Goal: Transaction & Acquisition: Purchase product/service

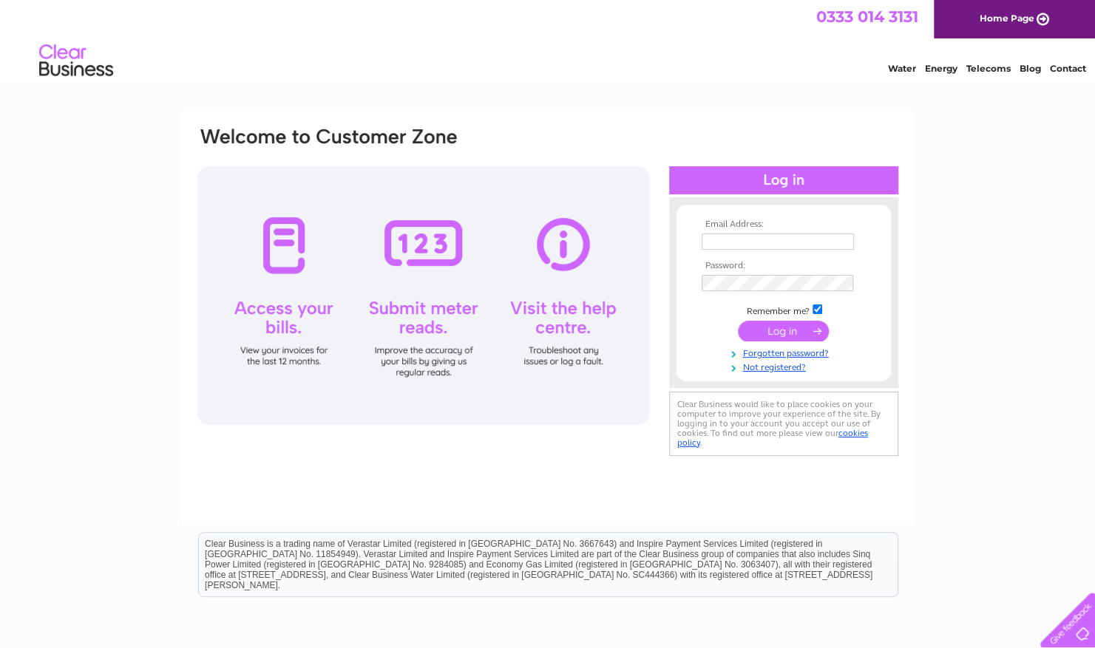
type input "graeme@smallspiritscompany.co.uk"
click at [783, 331] on input "submit" at bounding box center [783, 331] width 91 height 21
click at [935, 308] on div "Email Address: graeme@smallspiritscompany.co.uk Password:" at bounding box center [547, 444] width 1095 height 667
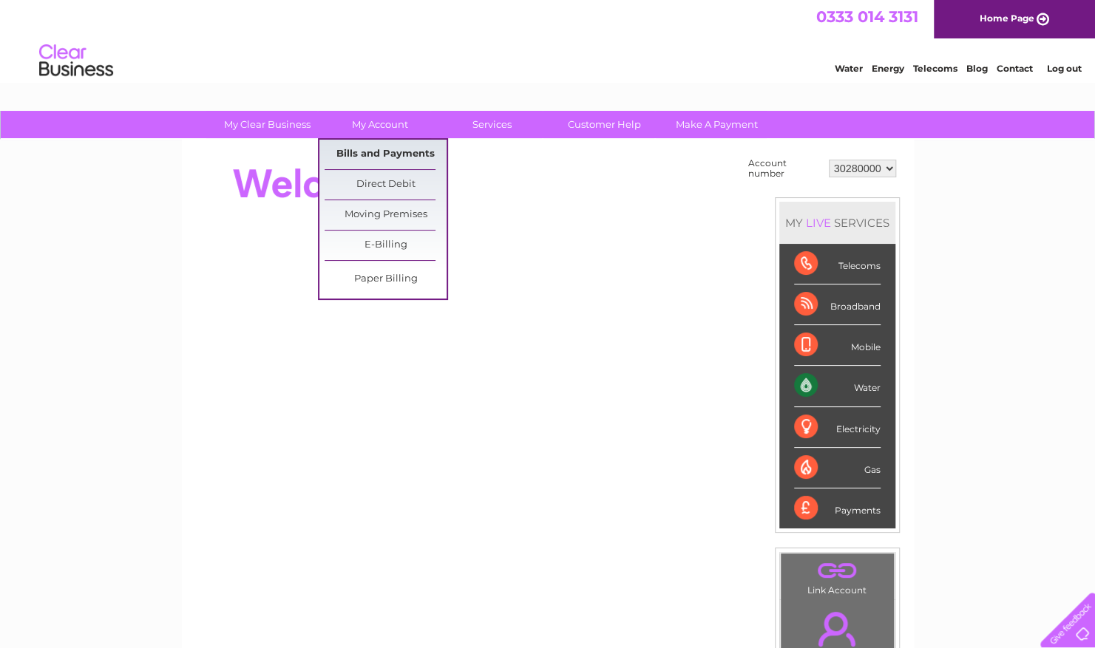
click at [396, 155] on link "Bills and Payments" at bounding box center [386, 155] width 122 height 30
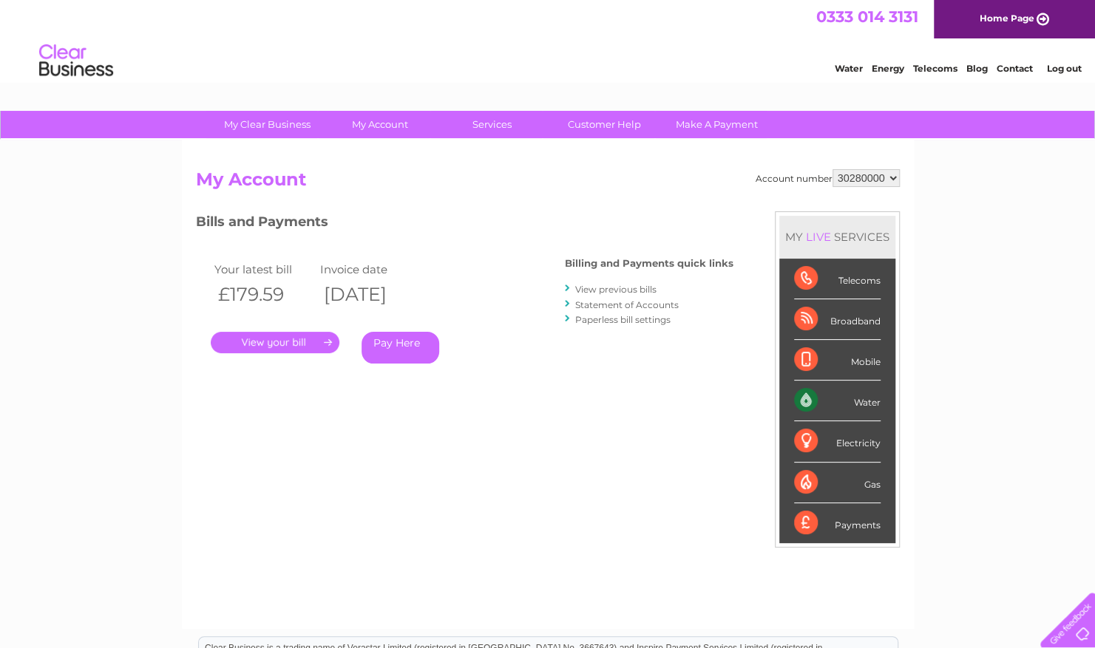
click at [631, 305] on link "Statement of Accounts" at bounding box center [627, 304] width 104 height 11
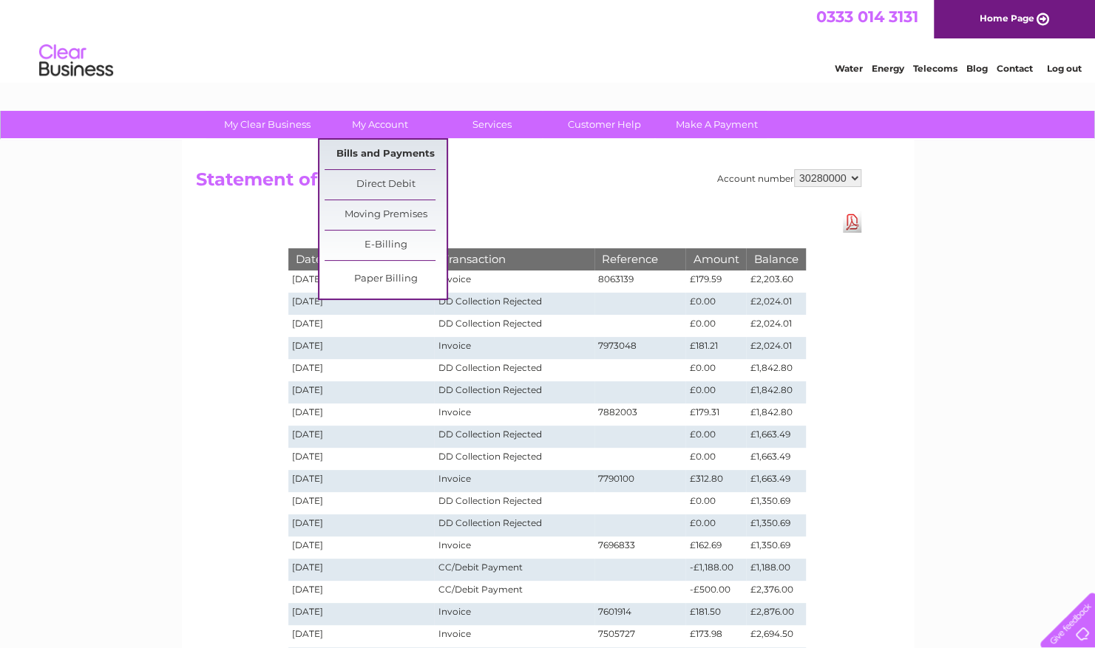
click at [384, 155] on link "Bills and Payments" at bounding box center [386, 155] width 122 height 30
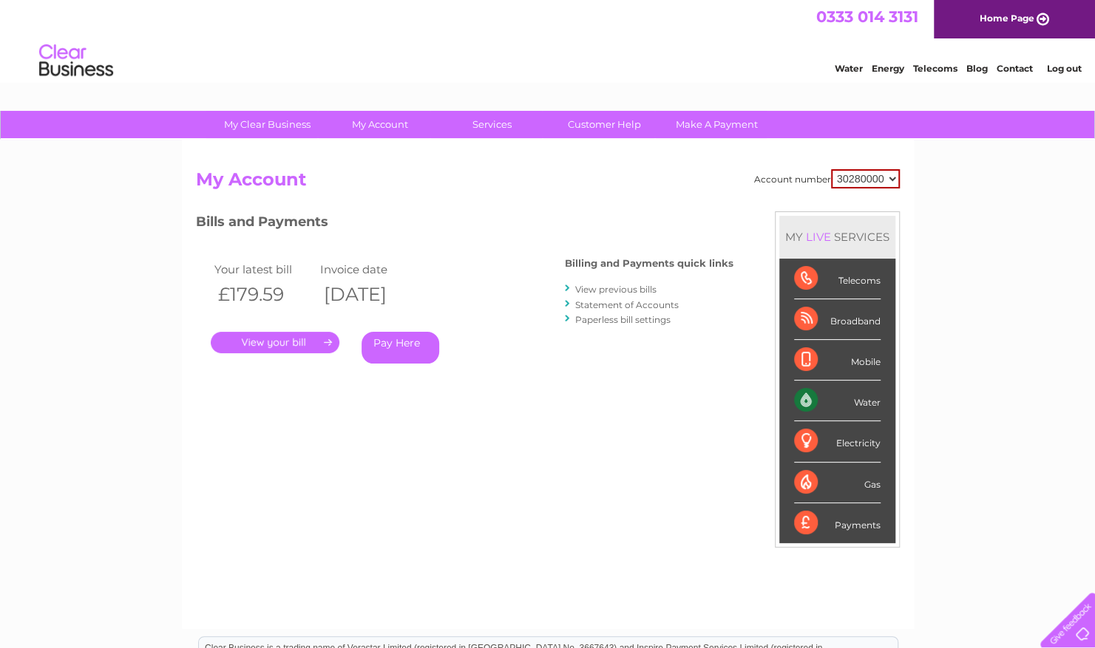
click at [408, 348] on link "Pay Here" at bounding box center [401, 348] width 78 height 32
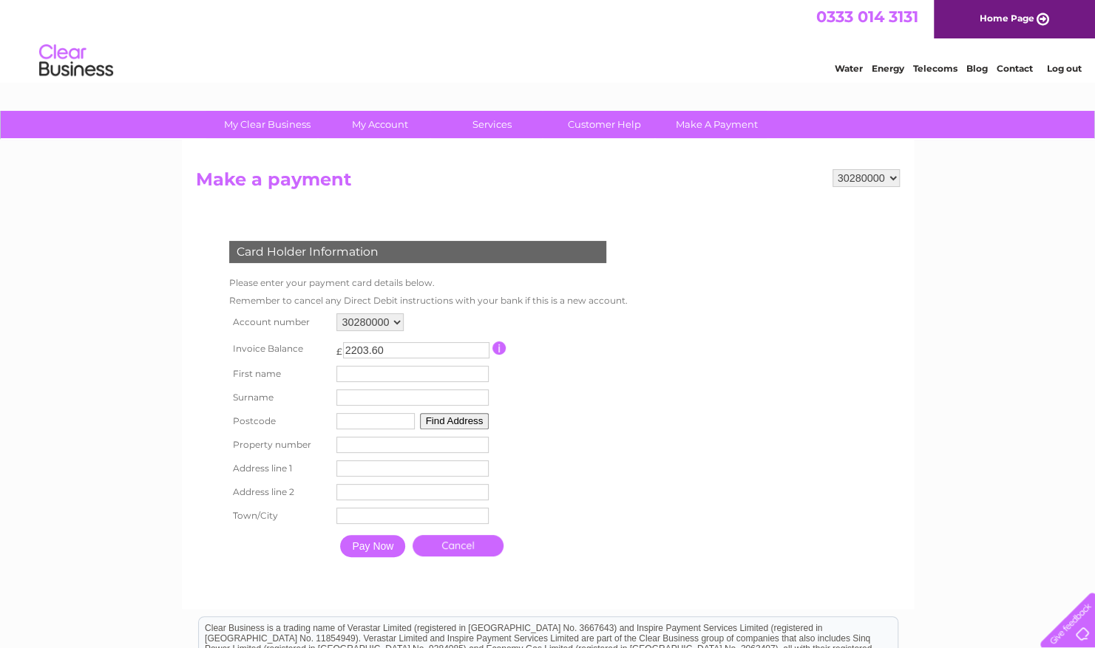
click at [413, 382] on input "text" at bounding box center [412, 374] width 152 height 16
type input "GRAEME"
type input "SUTHERLAND"
type input "EH5 3HS"
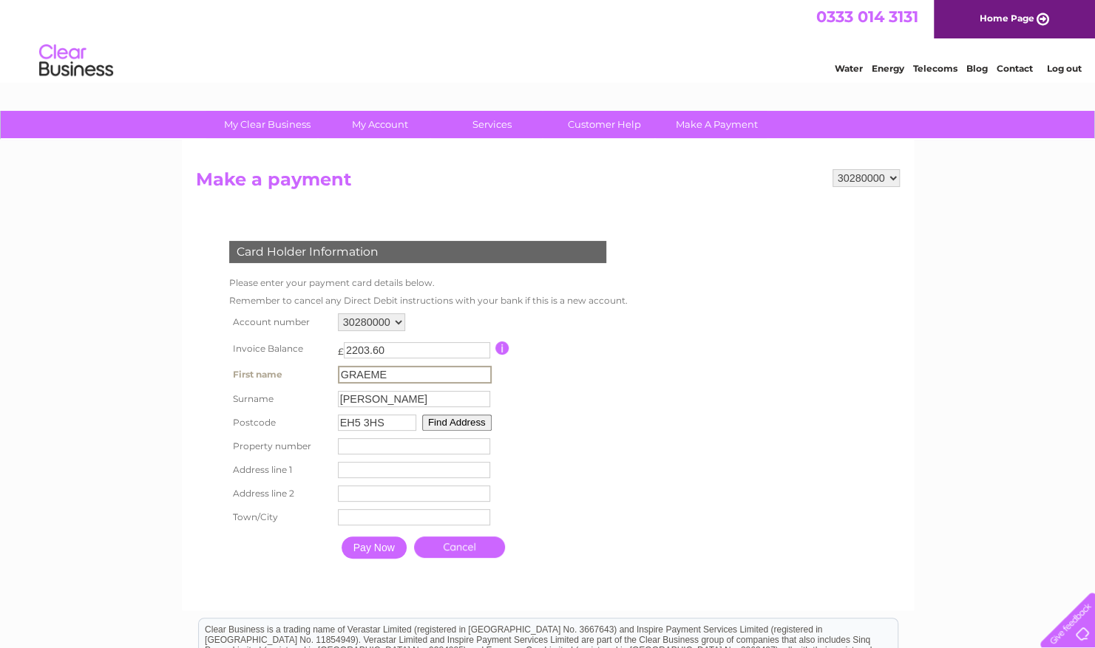
type input "63/2 Trinity Road"
type input "Edinburgh"
type input "Edinburgh, Scotland, EH3 5EA"
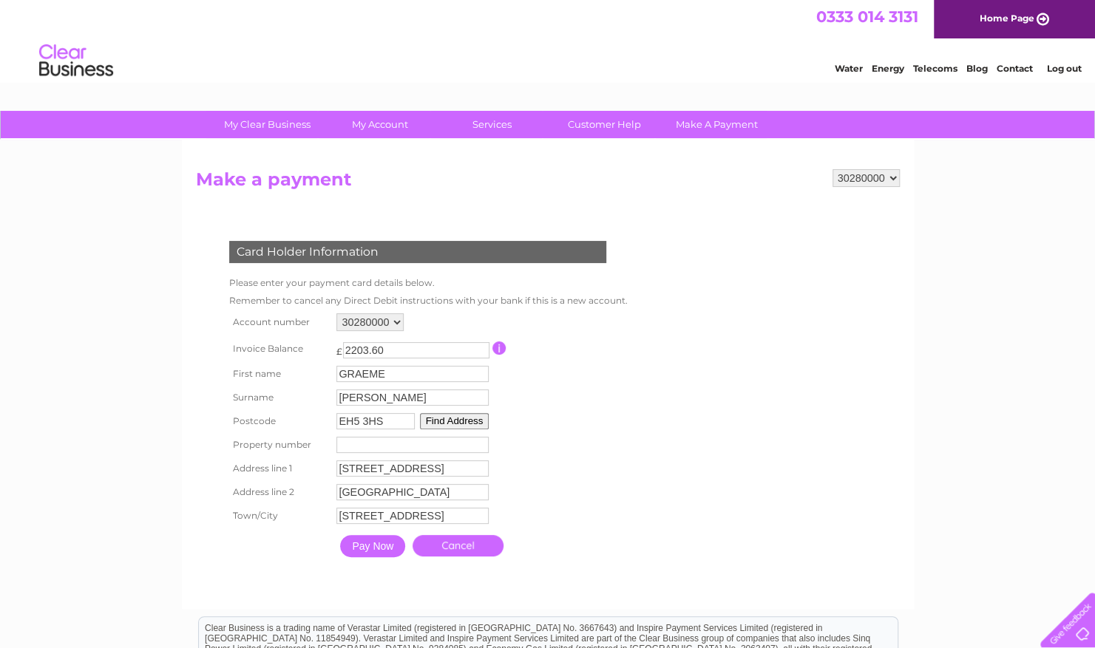
click at [380, 555] on input "Pay Now" at bounding box center [372, 546] width 65 height 22
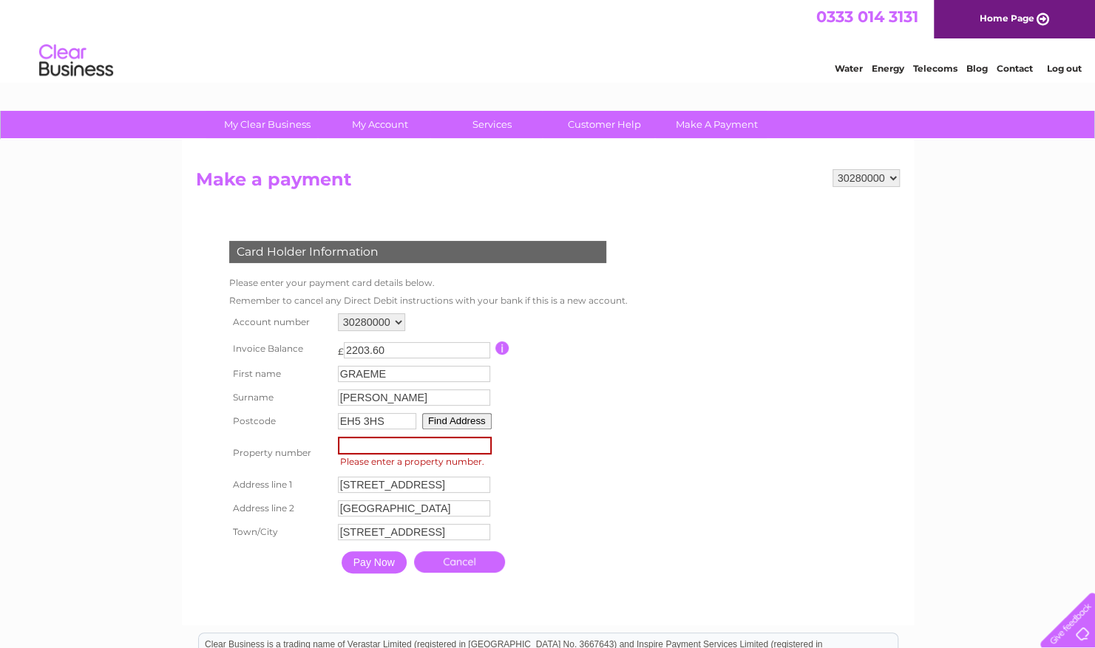
click at [387, 452] on input "number" at bounding box center [415, 446] width 154 height 18
type input "63"
drag, startPoint x: 360, startPoint y: 488, endPoint x: 322, endPoint y: 489, distance: 38.5
click at [323, 489] on tr "Address line 1 63/2 Trinity Road Address Line One" at bounding box center [427, 484] width 403 height 25
type input "Trinity Road"
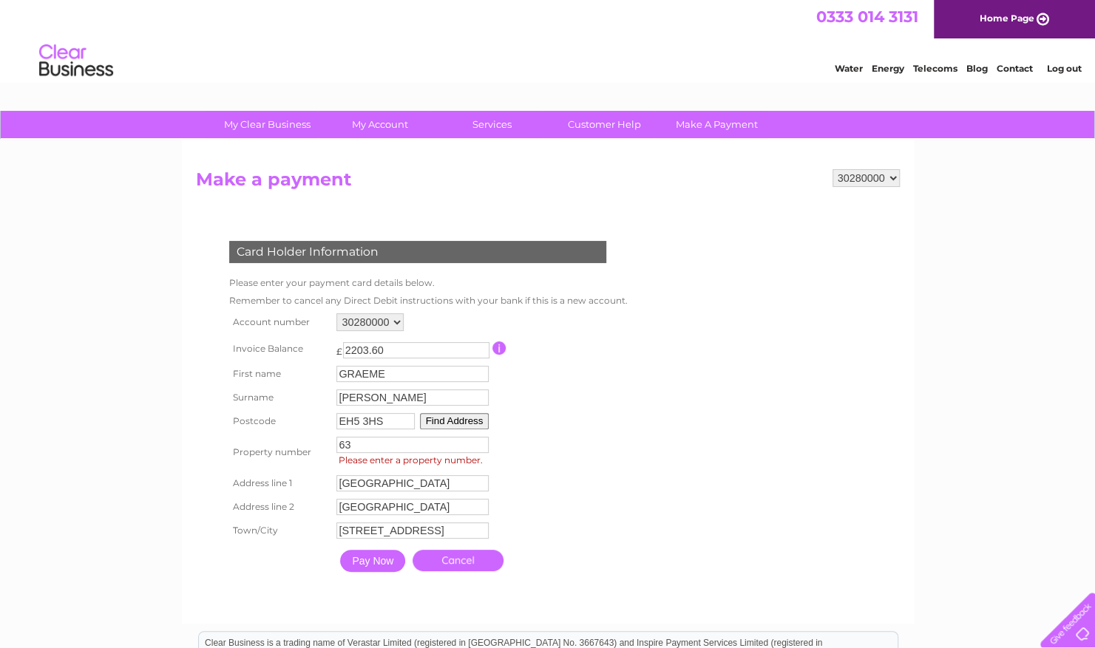
click at [372, 565] on input "Pay Now" at bounding box center [372, 561] width 65 height 22
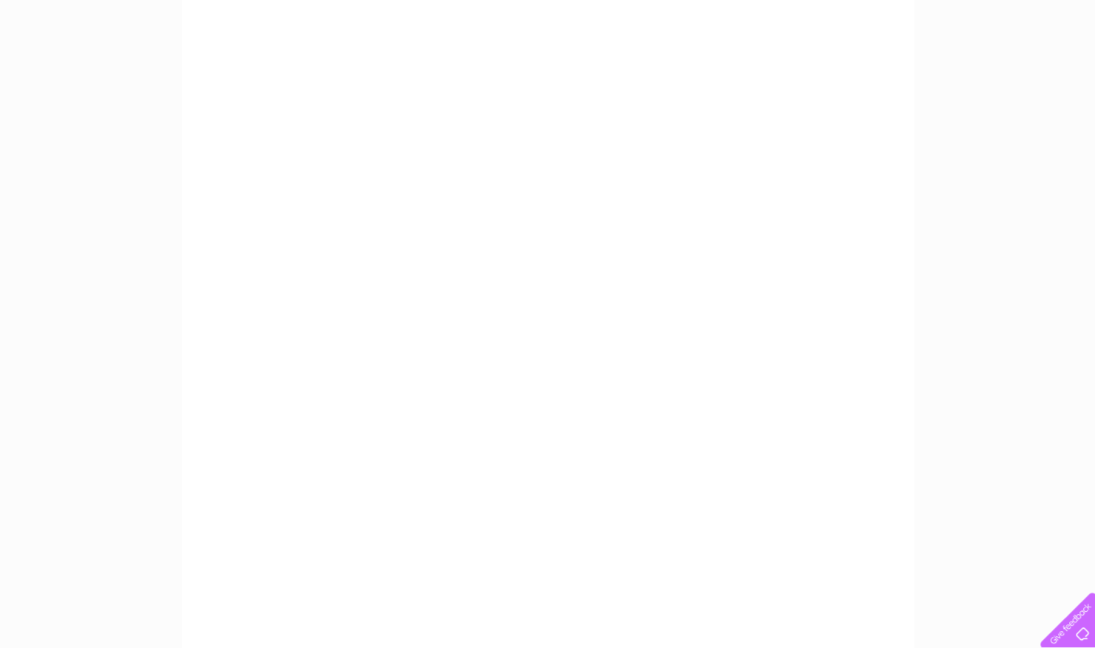
scroll to position [296, 0]
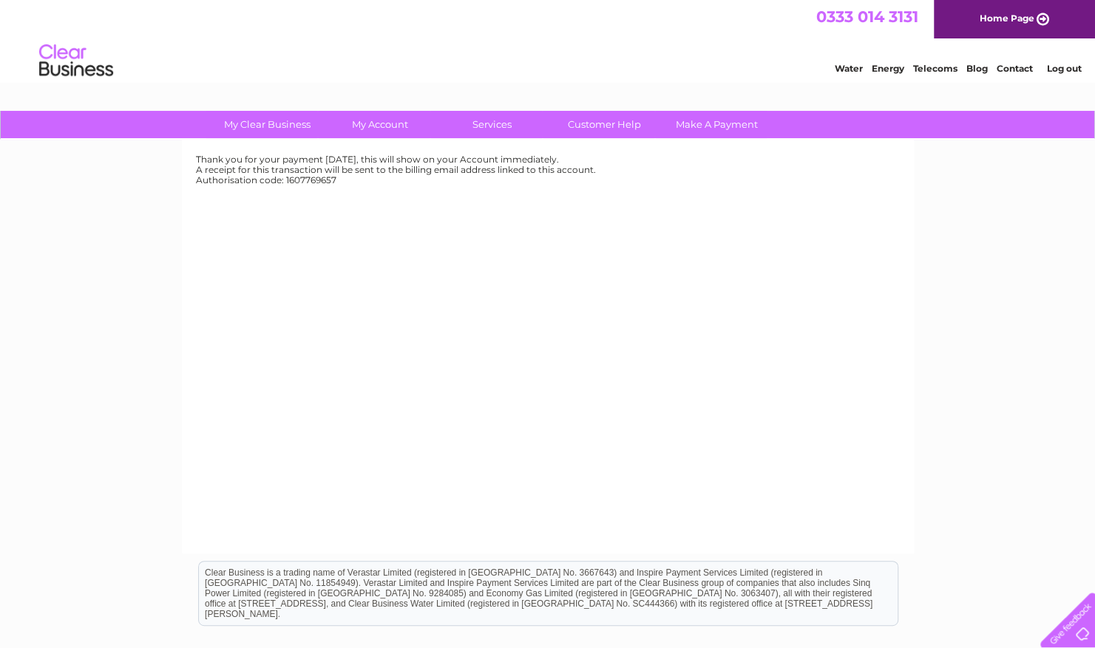
click at [65, 63] on img at bounding box center [75, 60] width 75 height 45
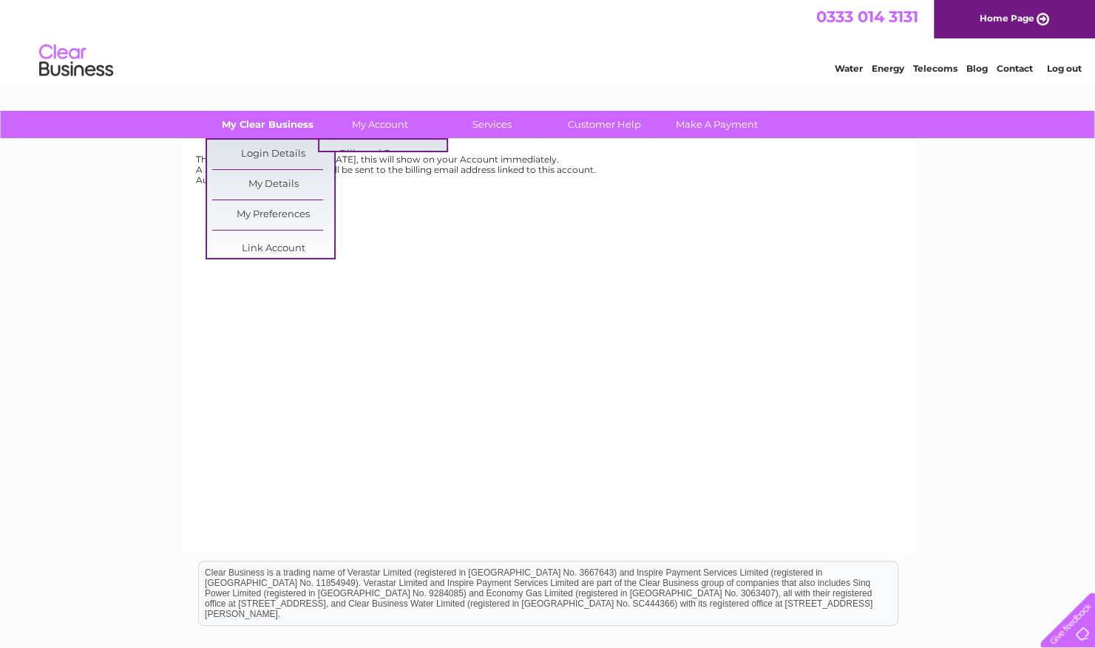
click at [269, 118] on link "My Clear Business" at bounding box center [267, 124] width 122 height 27
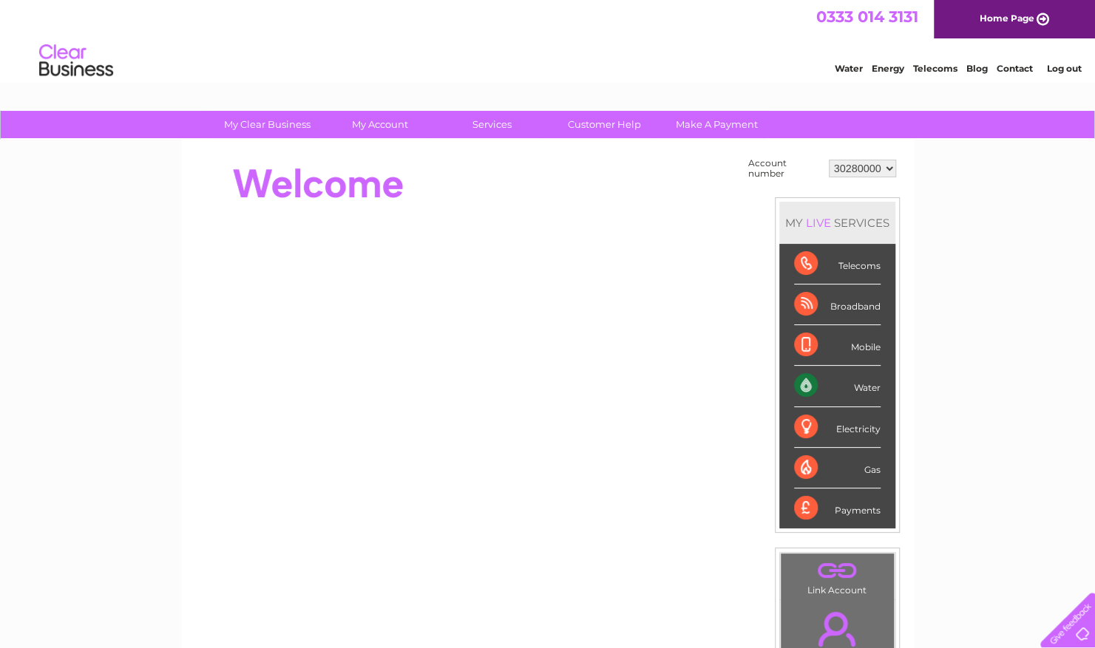
click at [880, 170] on select "30280000 30300797" at bounding box center [862, 169] width 67 height 18
select select "30300797"
click at [829, 160] on select "30280000 30300797" at bounding box center [862, 169] width 67 height 18
click at [373, 123] on link "My Account" at bounding box center [380, 124] width 122 height 27
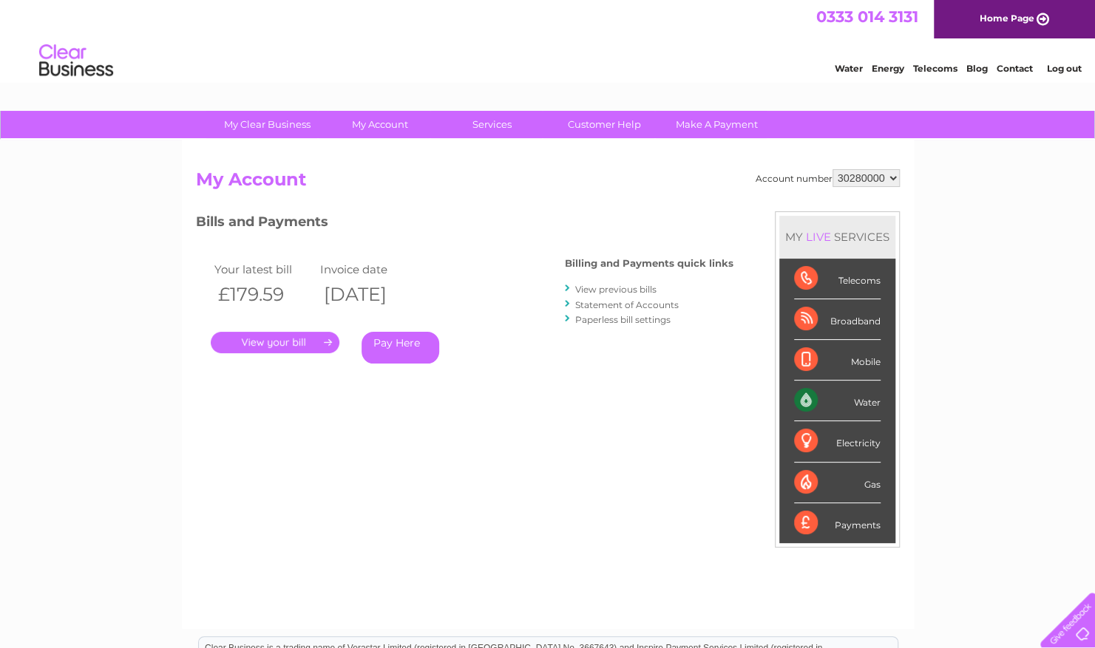
click at [408, 342] on link "Pay Here" at bounding box center [401, 348] width 78 height 32
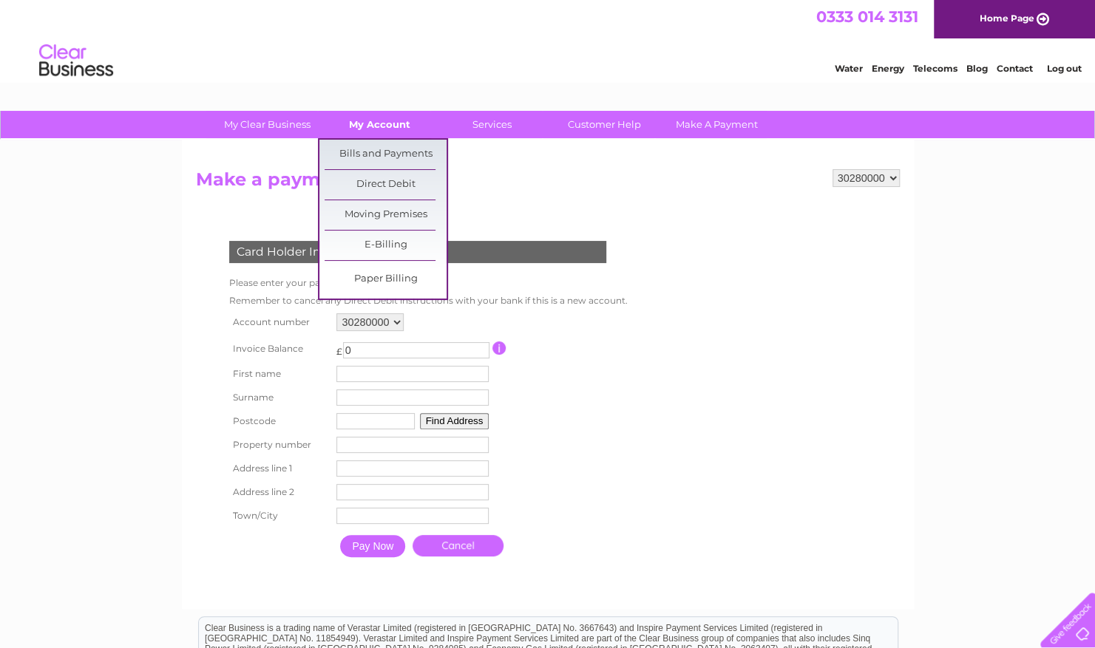
click at [375, 123] on link "My Account" at bounding box center [380, 124] width 122 height 27
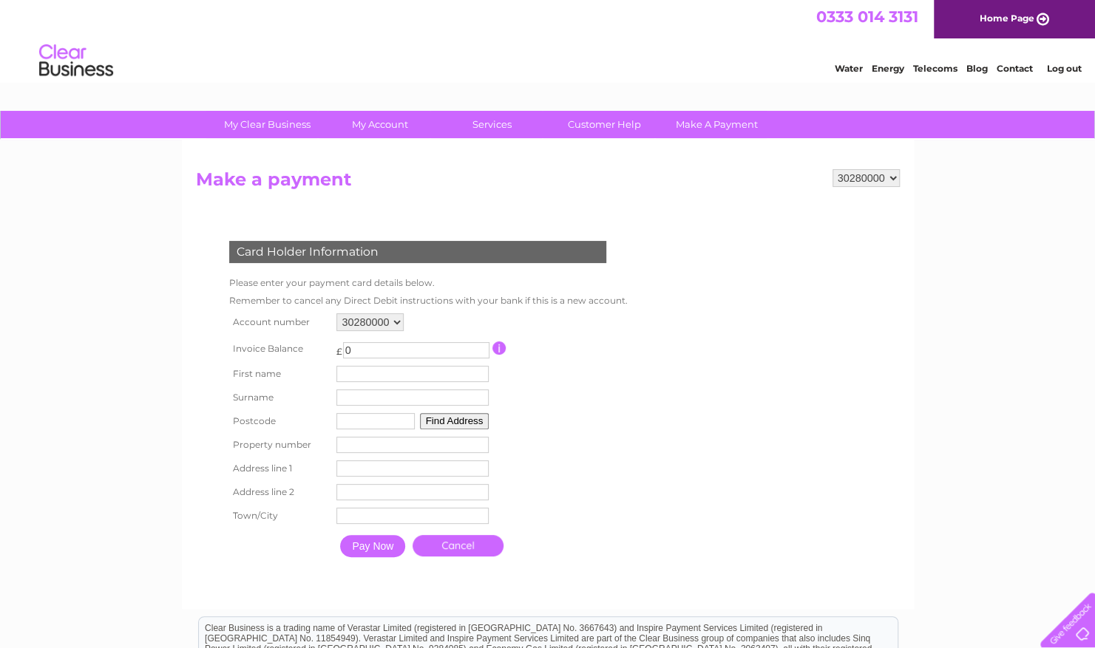
click at [884, 171] on select "30280000 30300797" at bounding box center [866, 178] width 67 height 18
select select "30300797"
click at [833, 169] on select "30280000 30300797" at bounding box center [866, 178] width 67 height 18
click at [391, 370] on input "text" at bounding box center [412, 374] width 152 height 16
type input "GRAEME"
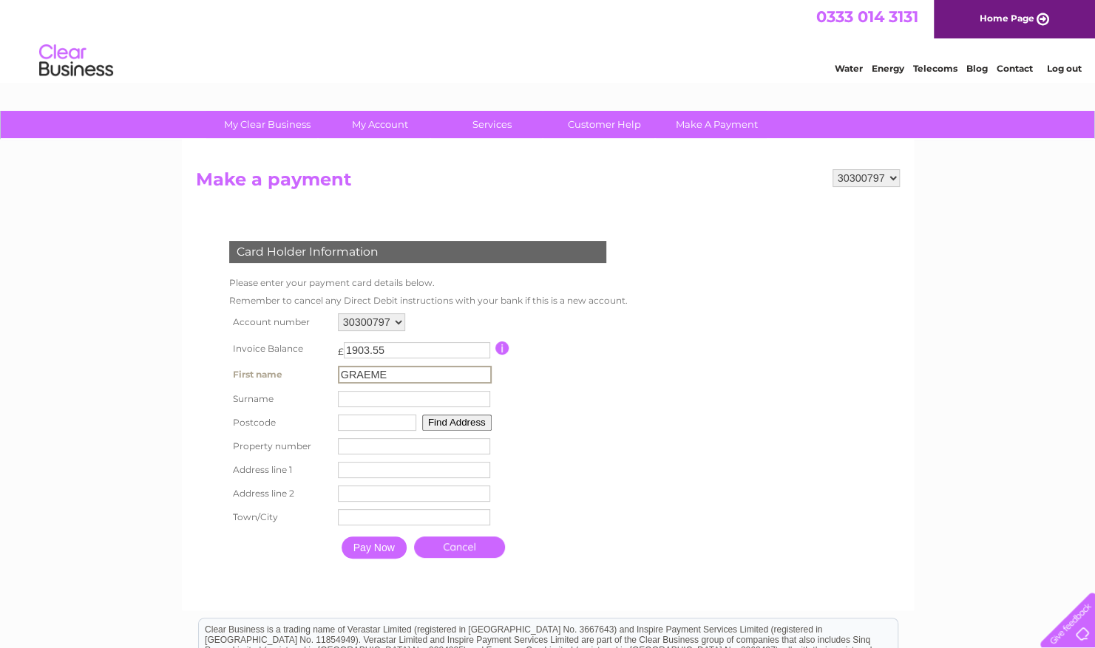
type input "SUTHERLAND"
type input "EH5 3HS"
type input "63/2 Trinity Road"
type input "Edinburgh"
type input "Edinburgh, Scotland, EH3 5EA"
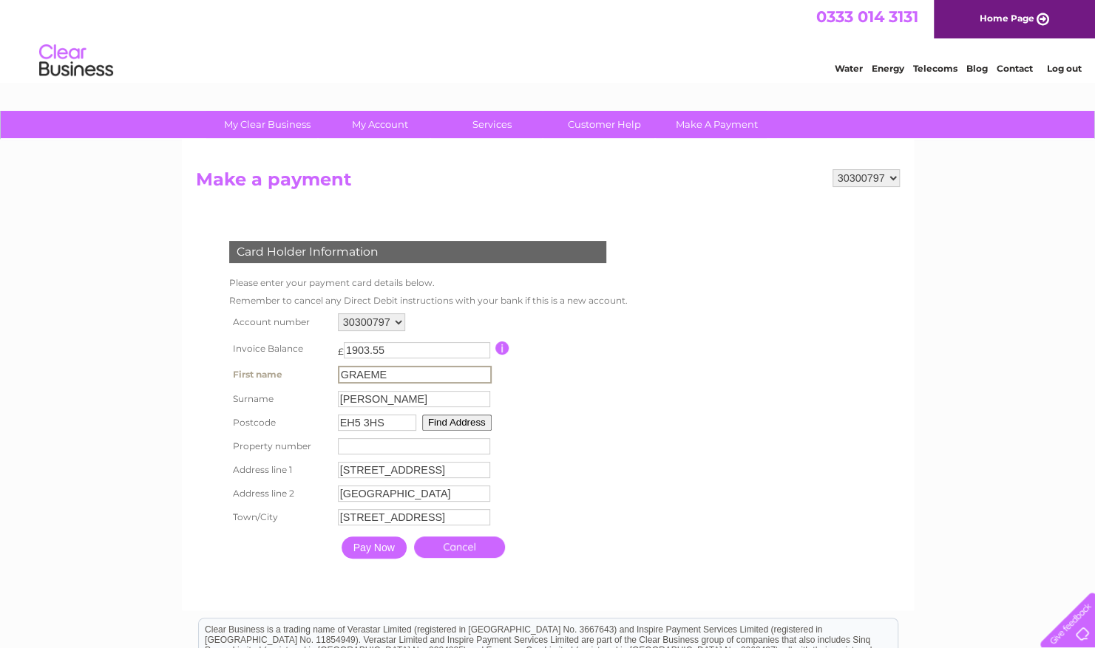
click at [365, 447] on input "number" at bounding box center [414, 446] width 152 height 16
type input "63"
click at [380, 554] on input "Pay Now" at bounding box center [372, 546] width 65 height 22
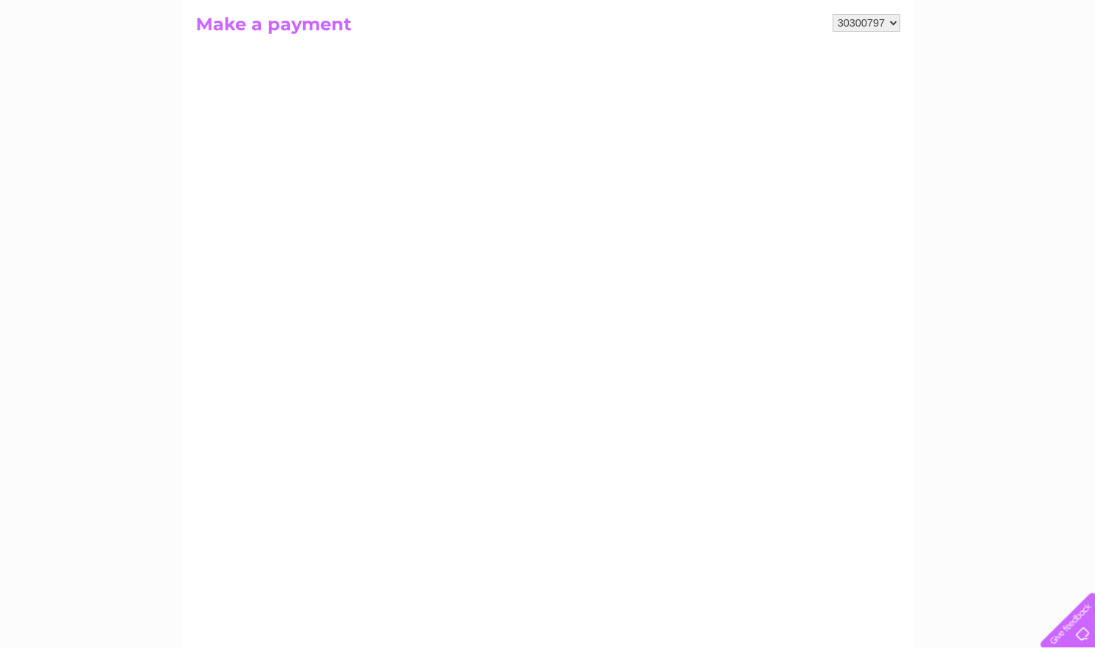
scroll to position [148, 0]
